Goal: Navigation & Orientation: Find specific page/section

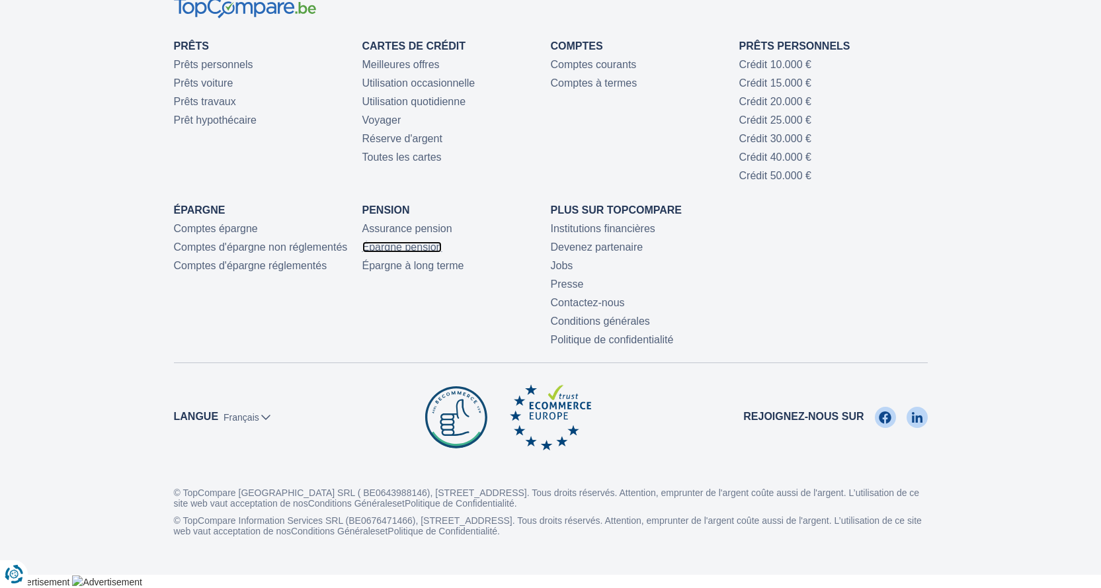
click at [421, 249] on link "Épargne pension" at bounding box center [402, 246] width 80 height 11
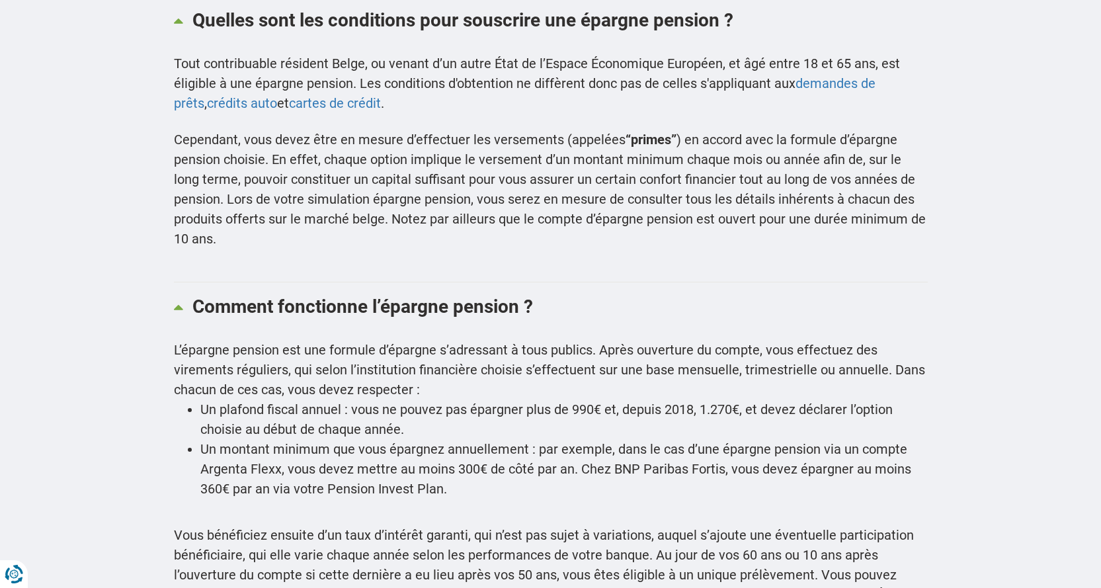
scroll to position [2447, 0]
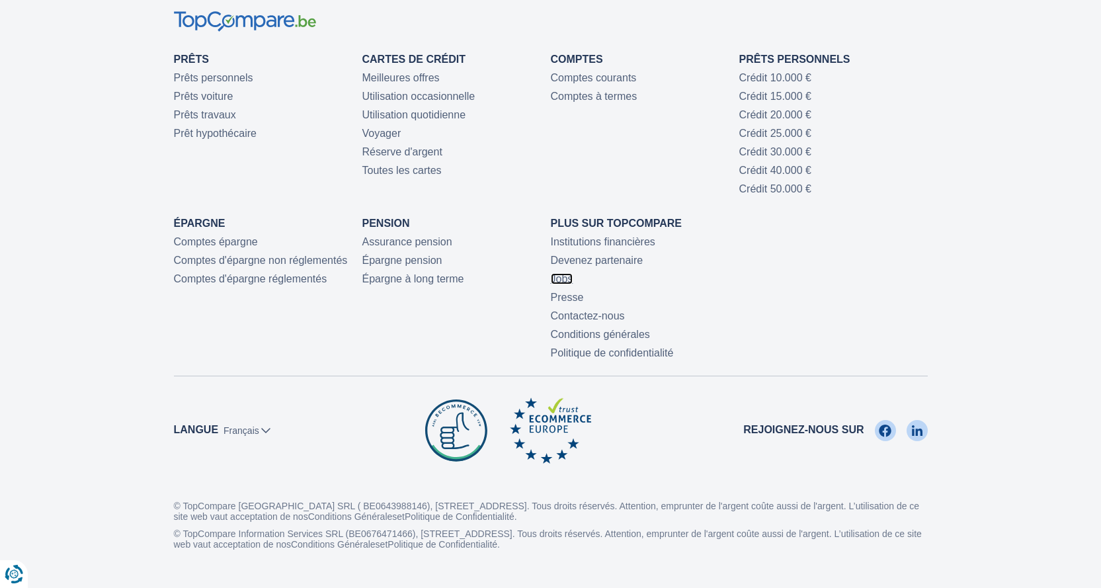
click at [571, 280] on link "Jobs" at bounding box center [562, 278] width 22 height 11
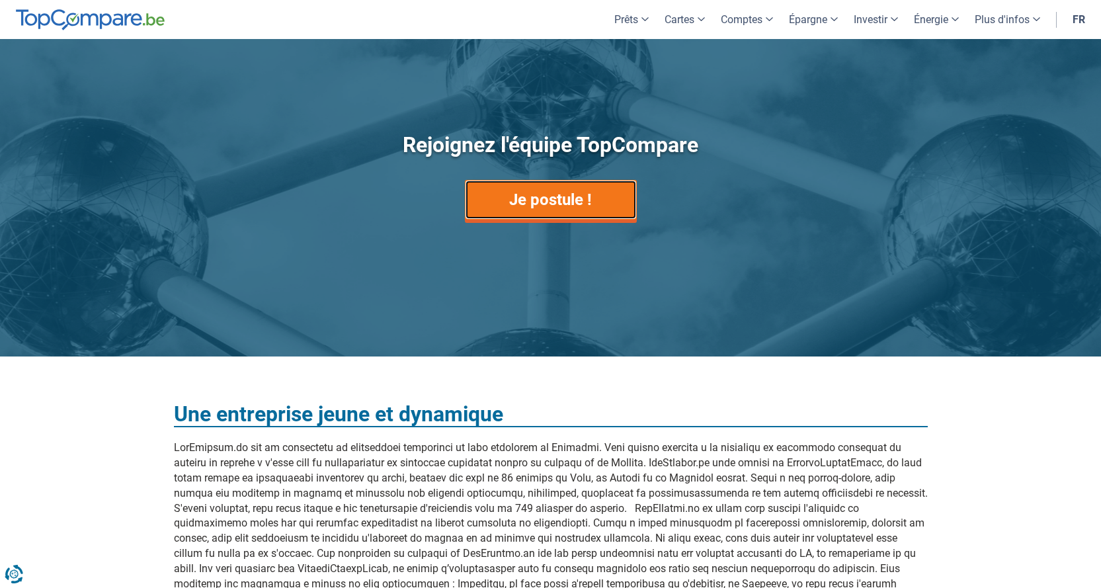
click at [518, 188] on link "Je postule !" at bounding box center [551, 200] width 172 height 40
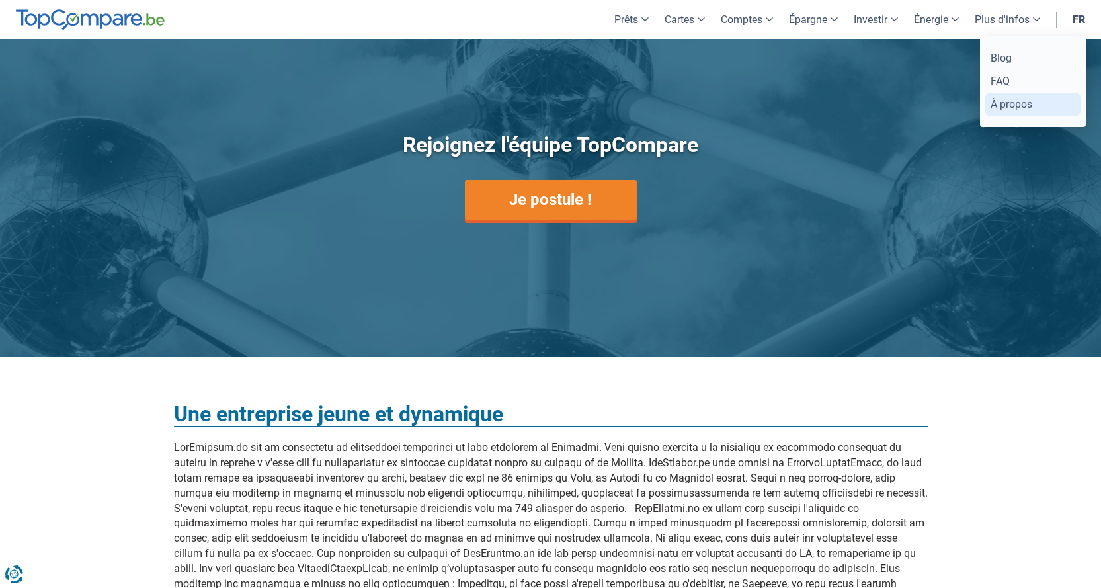
click at [1025, 103] on link "À propos" at bounding box center [1032, 104] width 95 height 23
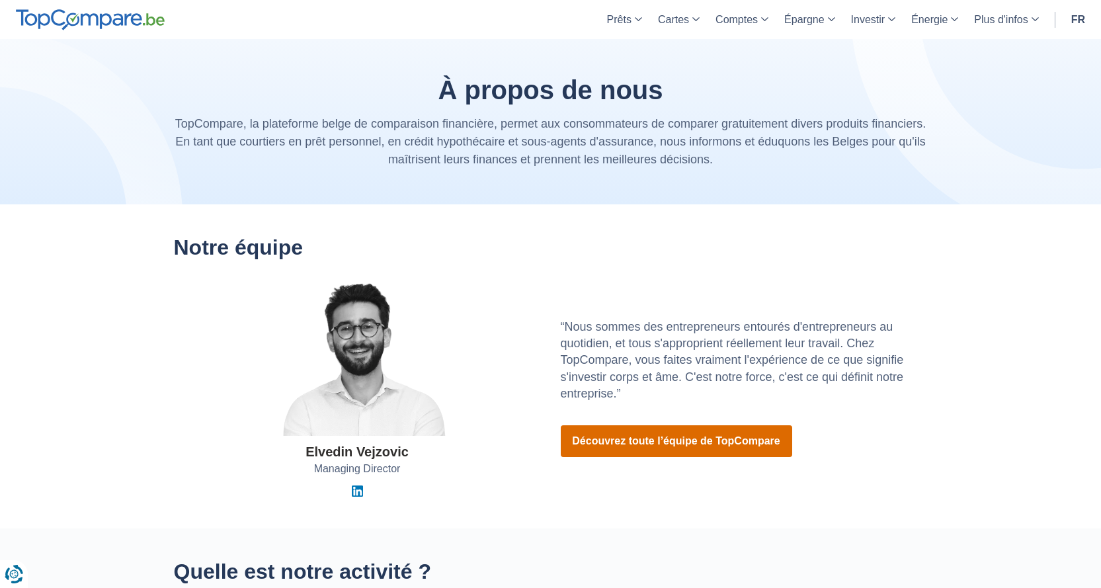
click at [682, 435] on link "Découvrez toute l’équipe de TopCompare" at bounding box center [676, 441] width 231 height 32
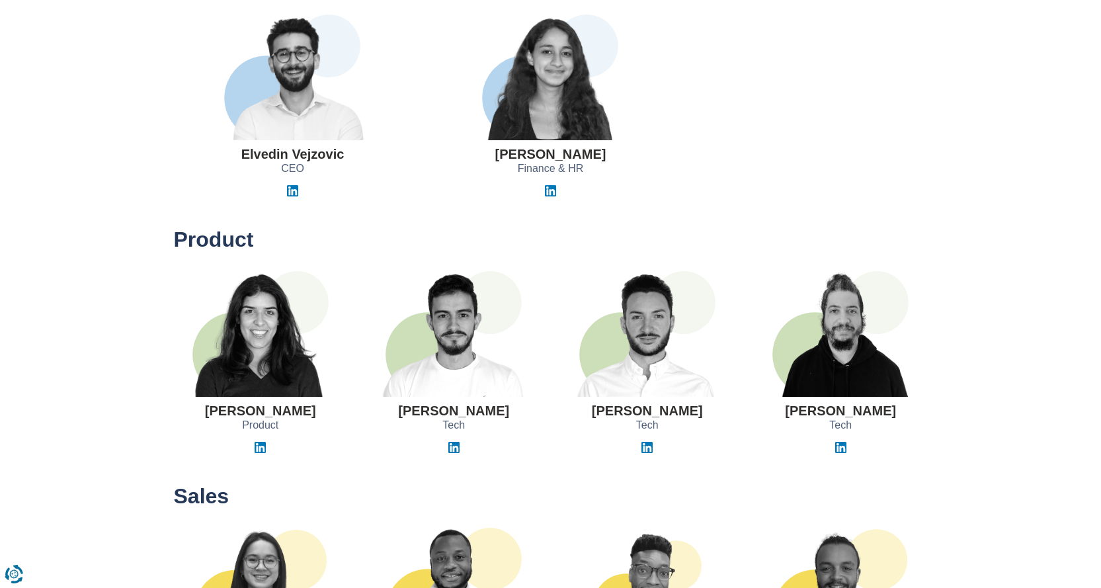
scroll to position [331, 0]
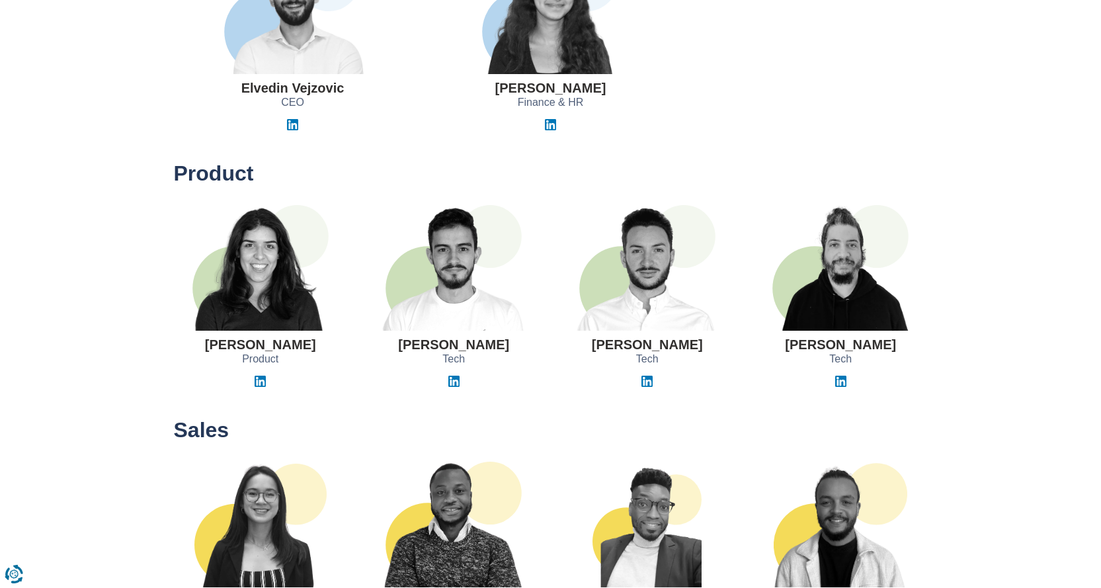
click at [293, 291] on img at bounding box center [260, 268] width 166 height 126
click at [264, 343] on h3 "[PERSON_NAME]" at bounding box center [260, 344] width 111 height 15
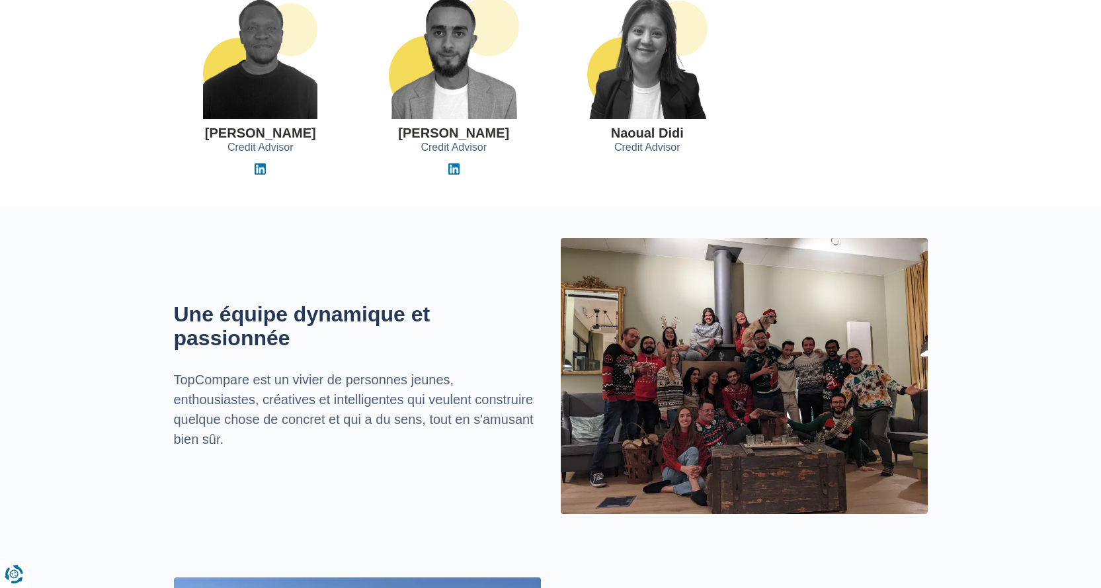
scroll to position [1785, 0]
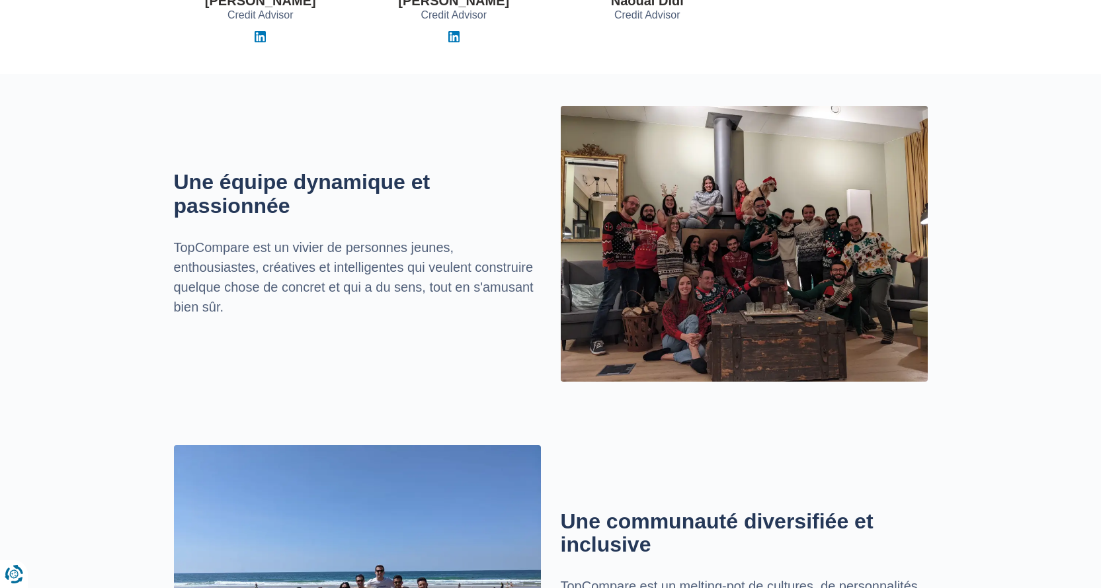
click at [735, 260] on img at bounding box center [744, 243] width 367 height 275
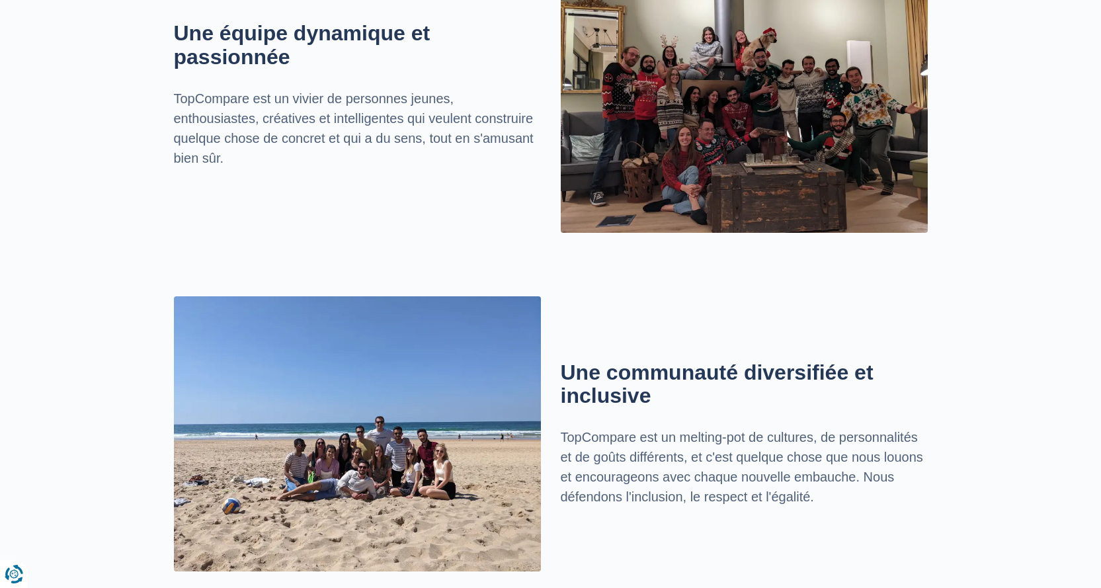
scroll to position [1868, 0]
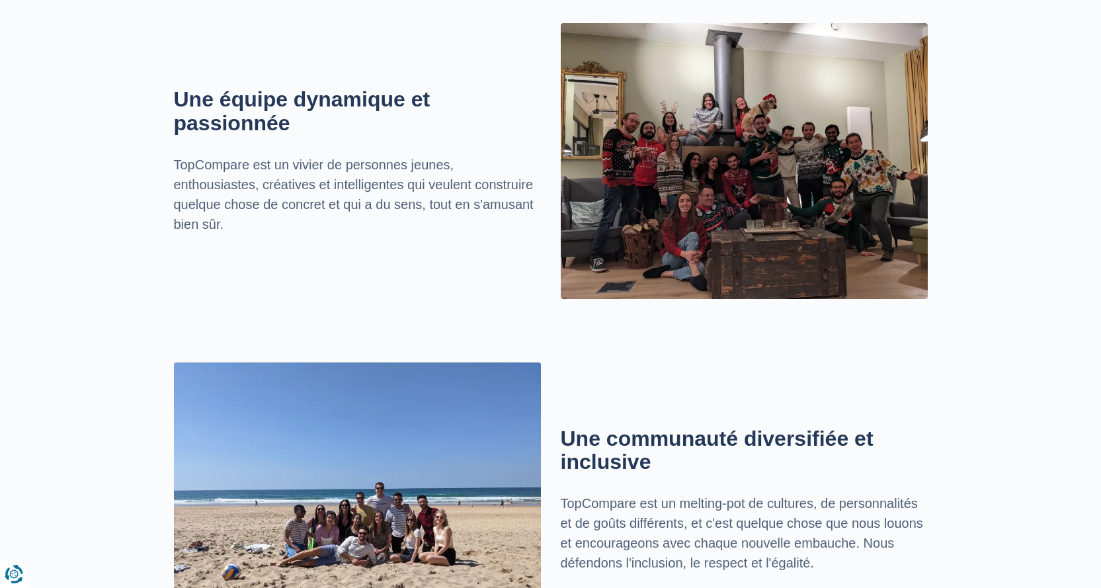
click at [700, 248] on img at bounding box center [744, 160] width 367 height 275
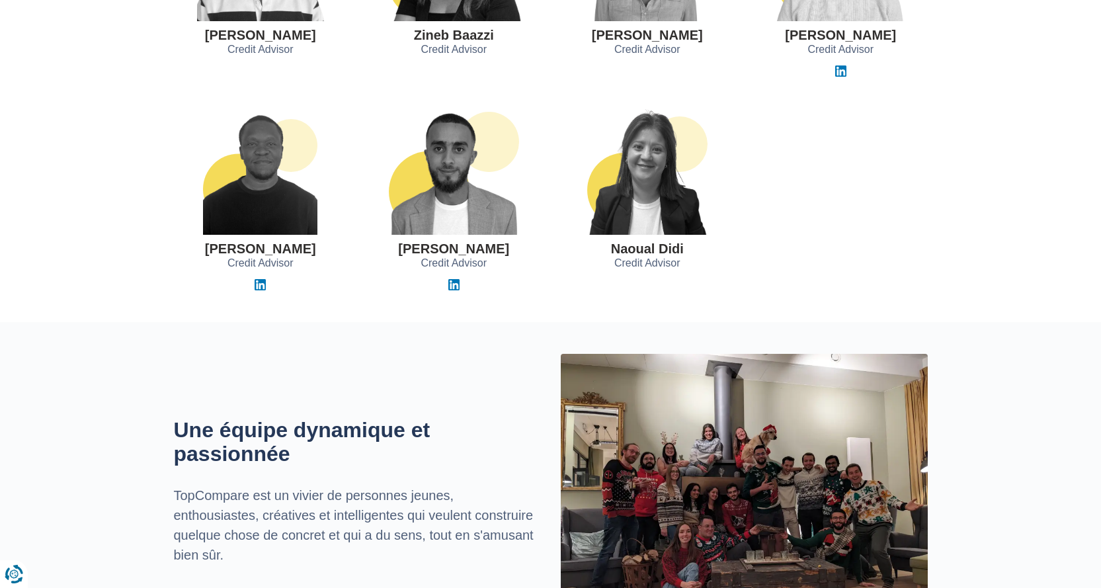
scroll to position [1207, 0]
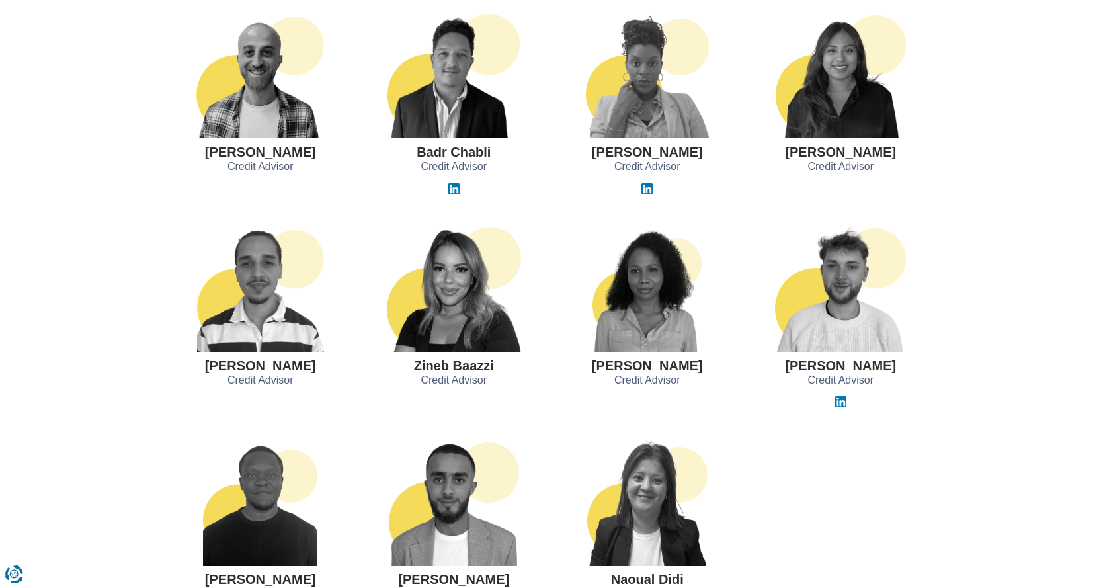
click at [134, 236] on section "[PERSON_NAME] Credit Advisor Zineb Baazzi Credit Advisor [PERSON_NAME] Credit A…" at bounding box center [550, 301] width 1101 height 214
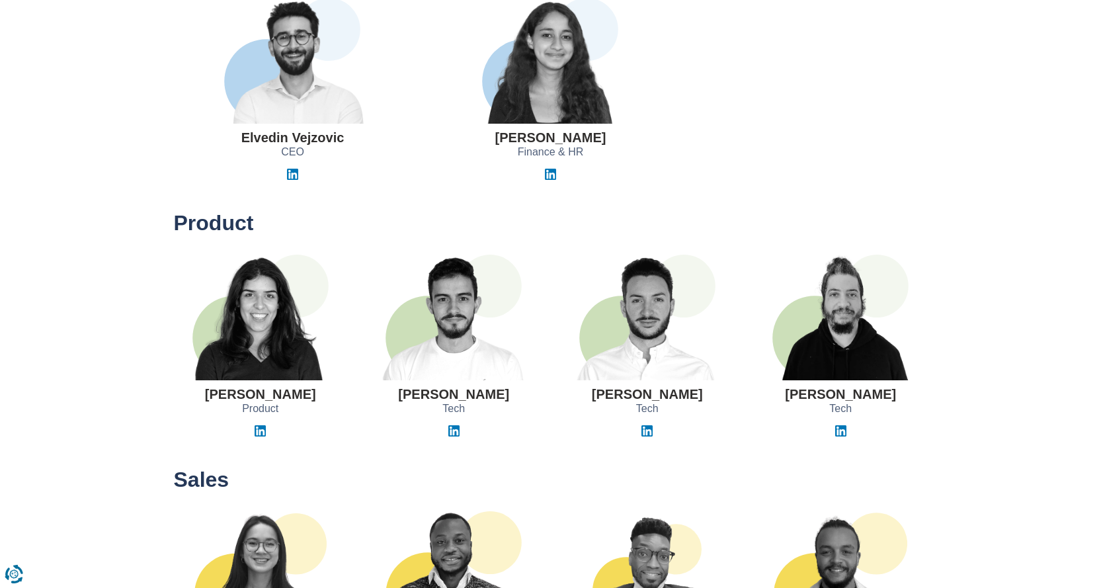
scroll to position [83, 0]
